Goal: Task Accomplishment & Management: Complete application form

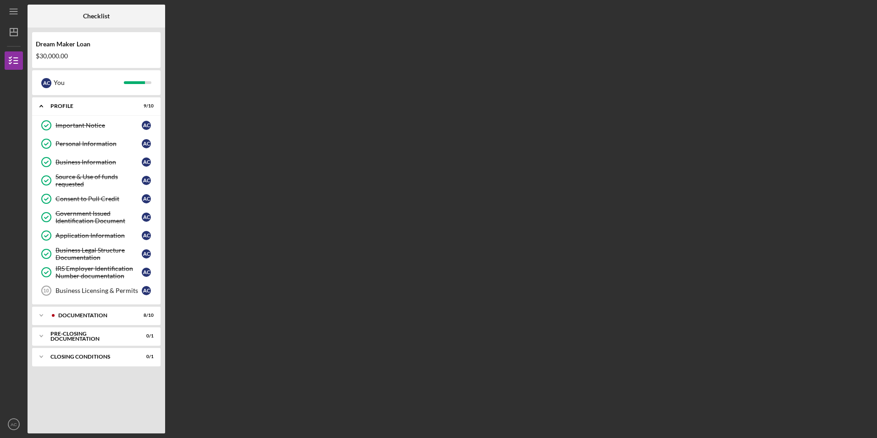
click at [350, 347] on div "Checklist Dream Maker Loan $30,000.00 A C You Icon/Expander Profile 9 / 10 Impo…" at bounding box center [450, 219] width 845 height 429
click at [84, 317] on div "Documentation" at bounding box center [103, 316] width 91 height 6
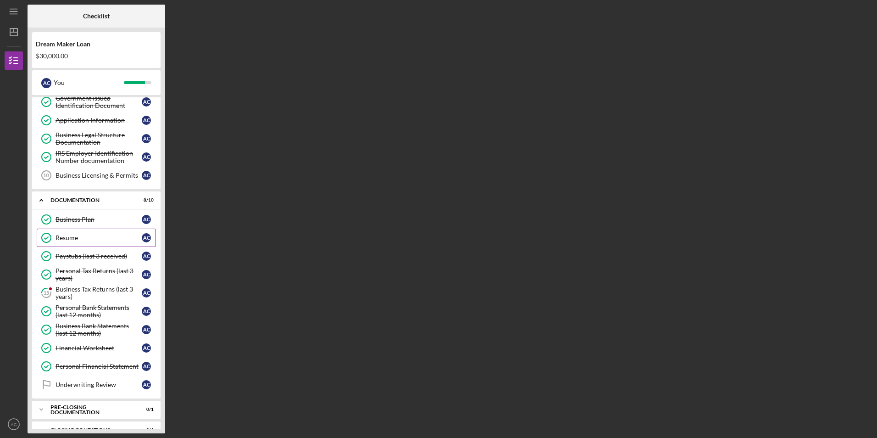
scroll to position [131, 0]
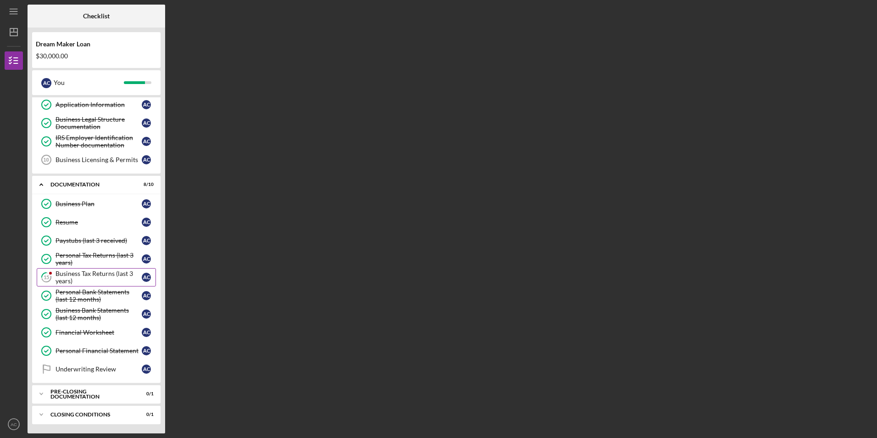
click at [83, 273] on div "Business Tax Returns (last 3 years)" at bounding box center [99, 277] width 86 height 15
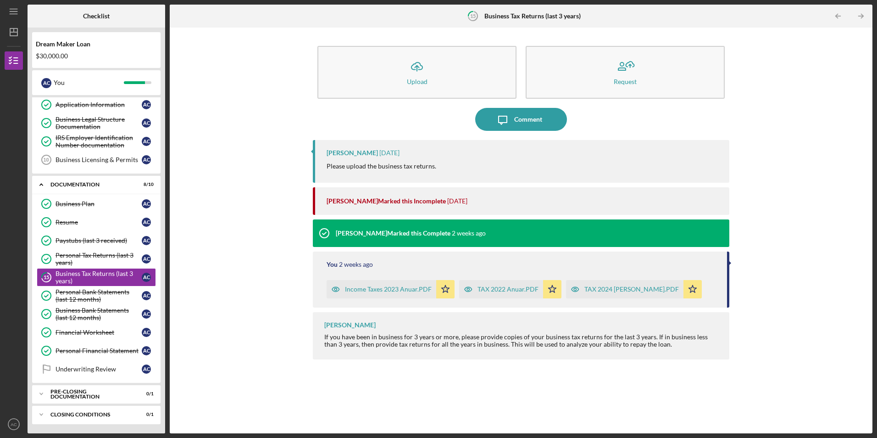
click at [383, 291] on div "Income Taxes 2023 Anuar.PDF" at bounding box center [388, 288] width 87 height 7
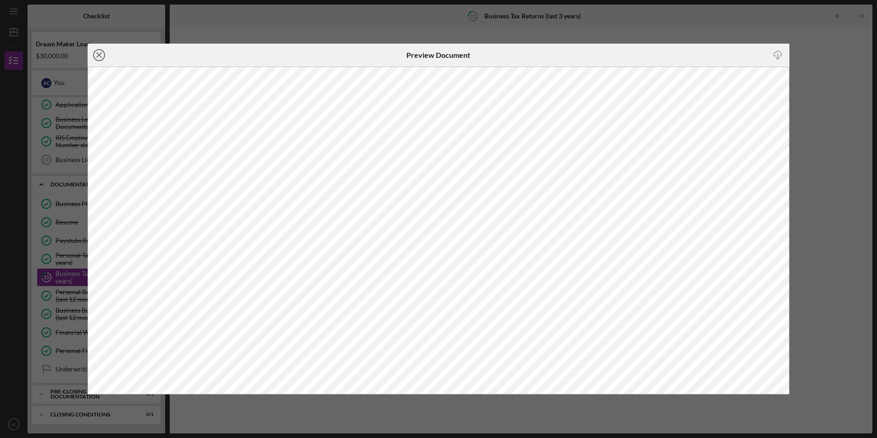
click at [99, 56] on line at bounding box center [99, 55] width 5 height 5
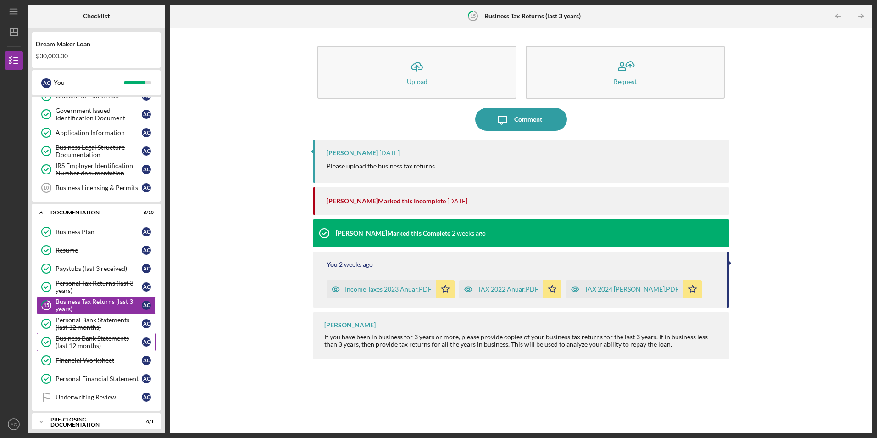
scroll to position [131, 0]
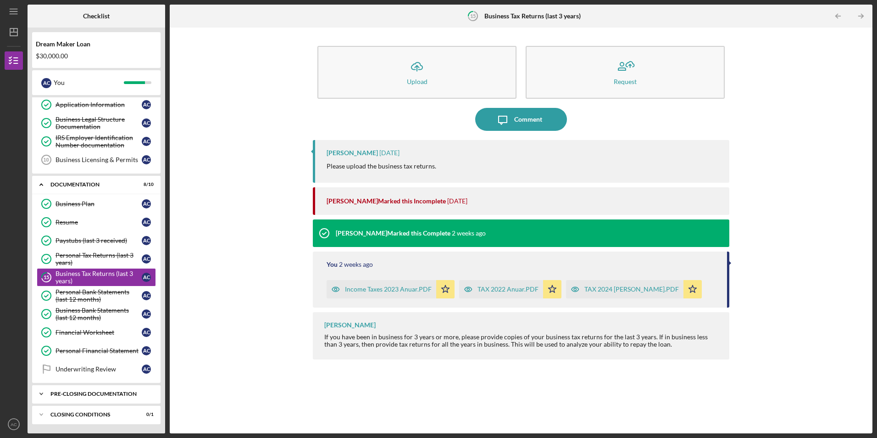
click at [85, 396] on div "Pre-Closing Documentation" at bounding box center [99, 394] width 99 height 6
click at [364, 203] on div "[PERSON_NAME] Marked this Incomplete" at bounding box center [386, 200] width 119 height 7
click at [341, 163] on p "Please upload the business tax returns." at bounding box center [382, 166] width 110 height 10
